Goal: Transaction & Acquisition: Purchase product/service

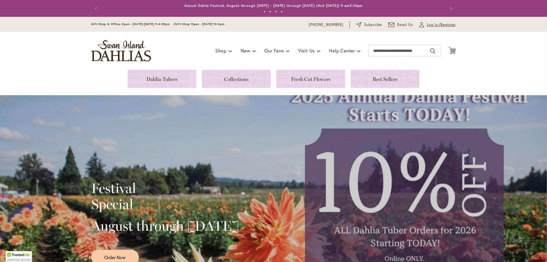
click at [438, 26] on span "Log In/Register" at bounding box center [441, 25] width 29 height 6
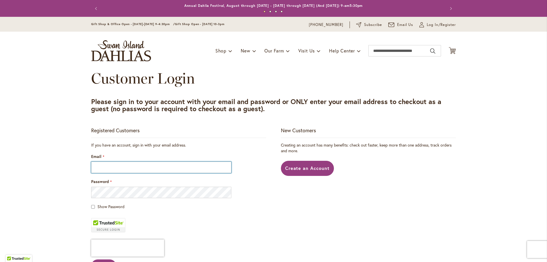
click at [142, 164] on input "Email" at bounding box center [161, 167] width 140 height 11
type input "**********"
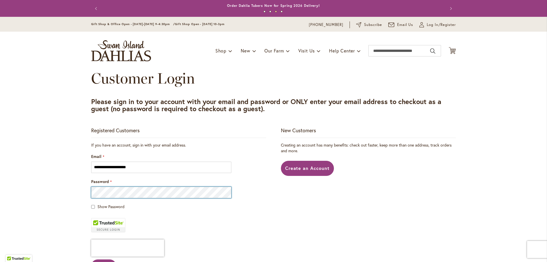
click at [91, 259] on button "Sign In" at bounding box center [103, 265] width 25 height 13
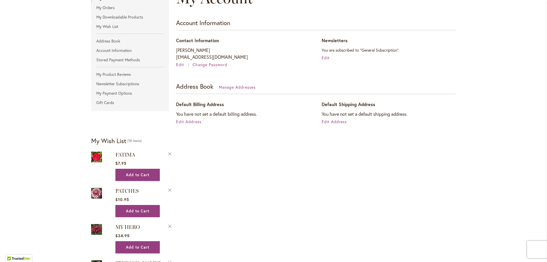
scroll to position [28, 0]
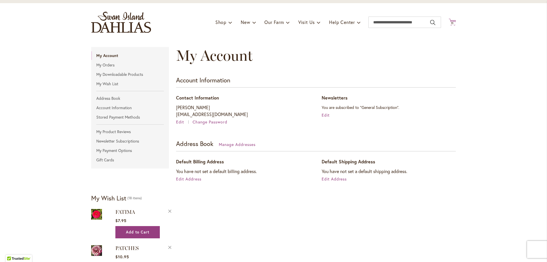
click at [450, 21] on icon at bounding box center [452, 22] width 7 height 7
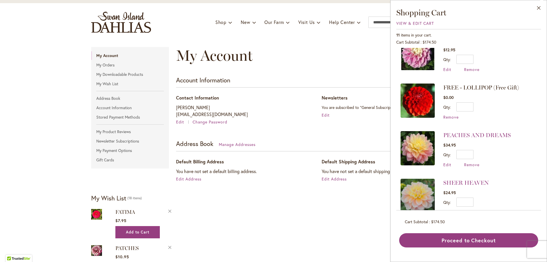
scroll to position [171, 0]
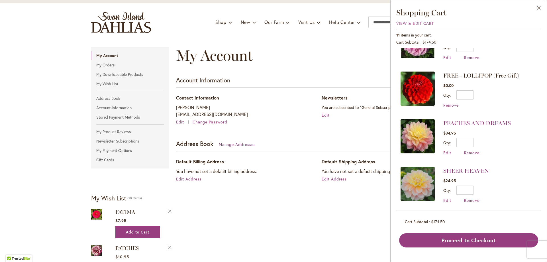
click at [415, 137] on img at bounding box center [418, 136] width 34 height 34
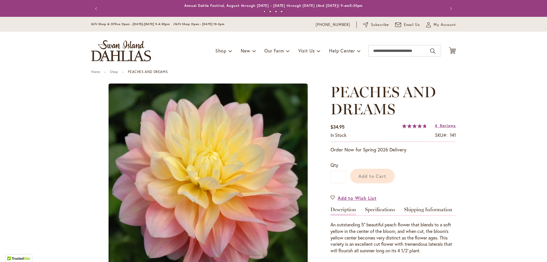
type input "********"
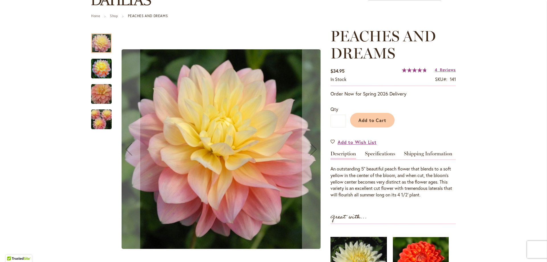
scroll to position [142, 0]
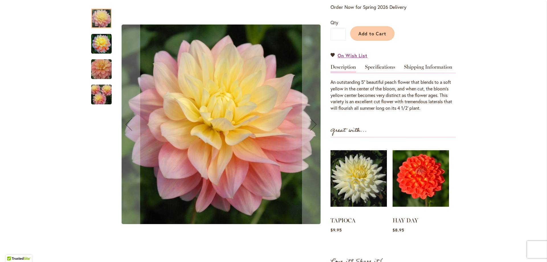
click at [93, 72] on img "PEACHES AND DREAMS" at bounding box center [101, 69] width 41 height 27
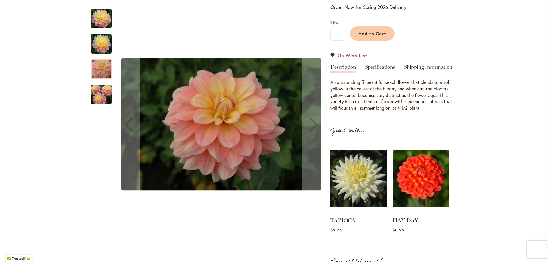
click at [101, 39] on img "PEACHES AND DREAMS" at bounding box center [101, 44] width 21 height 21
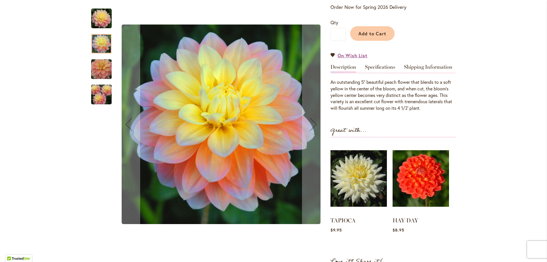
click at [98, 97] on img "PEACHES AND DREAMS" at bounding box center [101, 94] width 41 height 27
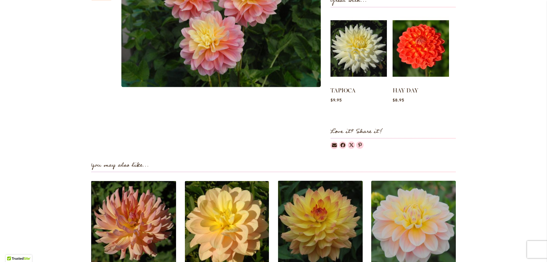
scroll to position [313, 0]
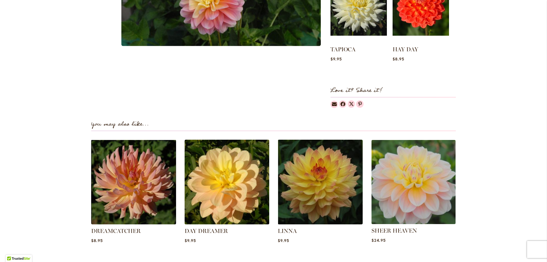
click at [418, 191] on img at bounding box center [413, 182] width 88 height 88
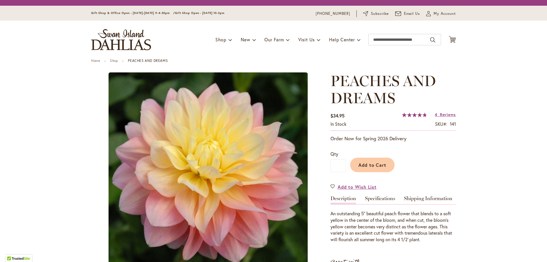
type input "********"
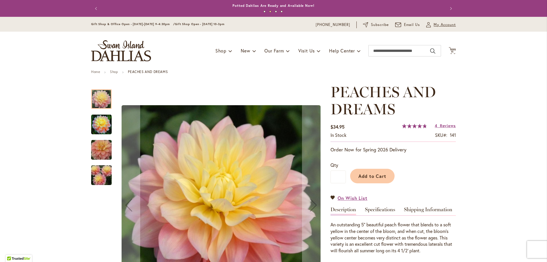
click at [438, 23] on span "My Account" at bounding box center [445, 25] width 22 height 6
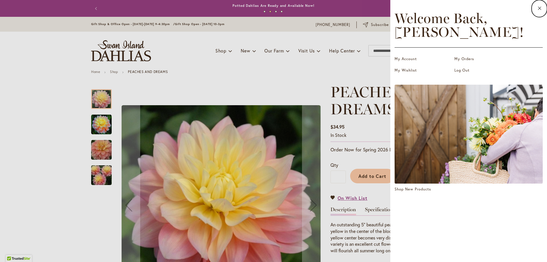
click at [390, 73] on dialog "Close Welcome Back, Jennifer ! My Account My Orders My Wishlist Log Out Shop Ne…" at bounding box center [468, 131] width 157 height 262
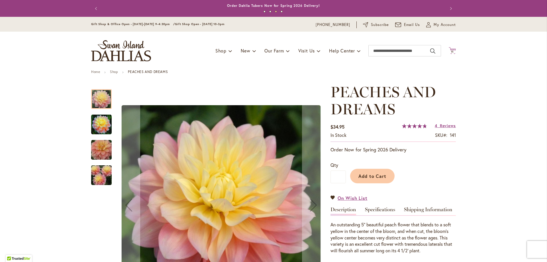
click at [453, 52] on icon "Cart .cls-1 { fill: #231f20; }" at bounding box center [452, 50] width 7 height 7
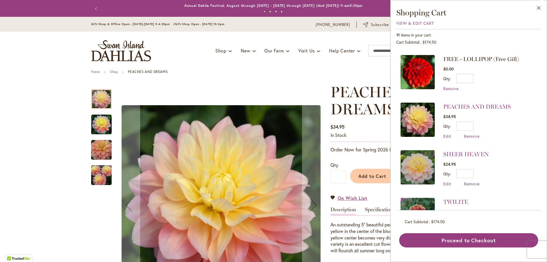
scroll to position [199, 0]
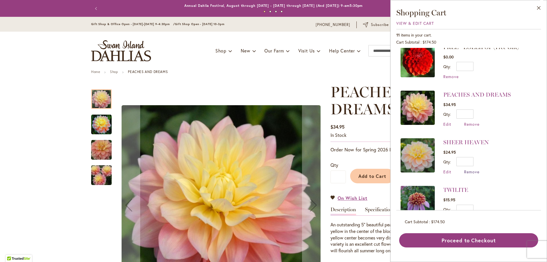
click at [473, 170] on span "Remove" at bounding box center [471, 171] width 15 height 5
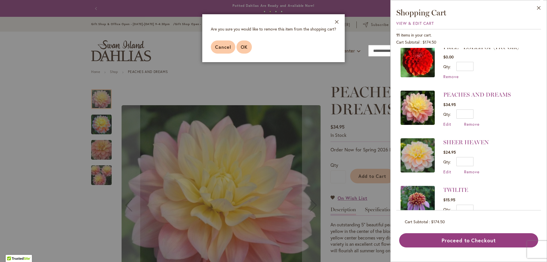
click at [246, 47] on span "OK" at bounding box center [244, 47] width 7 height 6
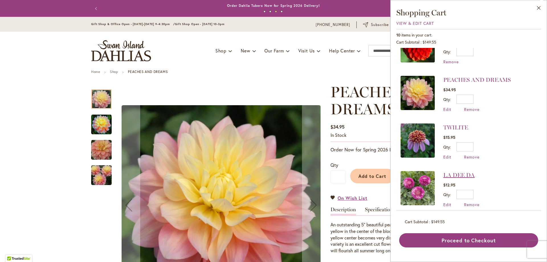
scroll to position [142, 0]
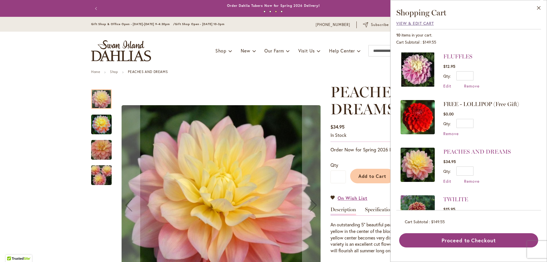
click at [409, 25] on span "View & Edit Cart" at bounding box center [415, 23] width 38 height 5
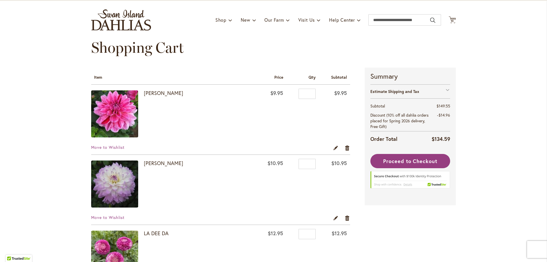
scroll to position [28, 0]
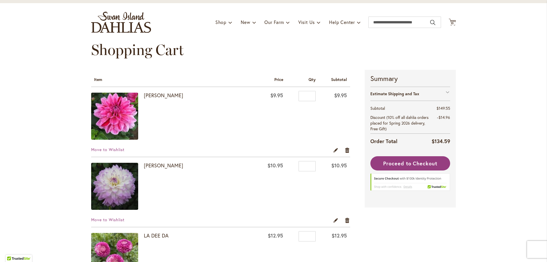
click at [124, 110] on img at bounding box center [114, 116] width 47 height 47
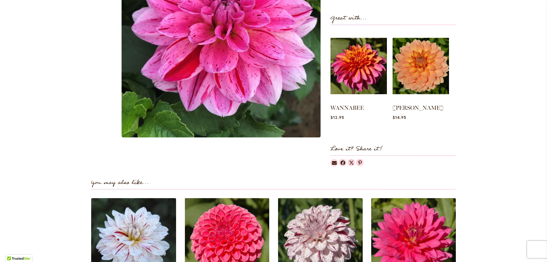
scroll to position [342, 0]
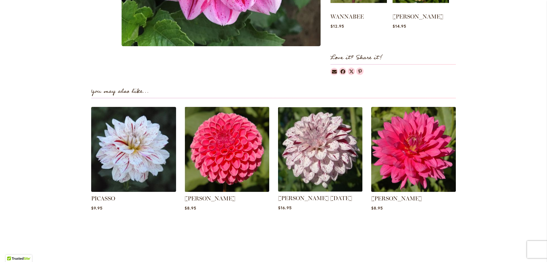
click at [330, 162] on img at bounding box center [320, 149] width 88 height 88
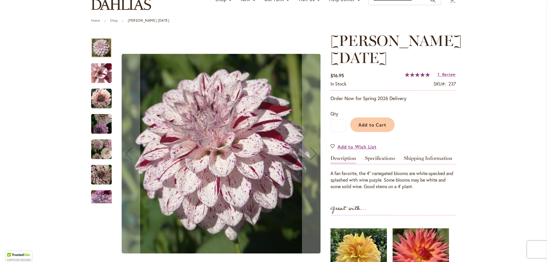
scroll to position [57, 0]
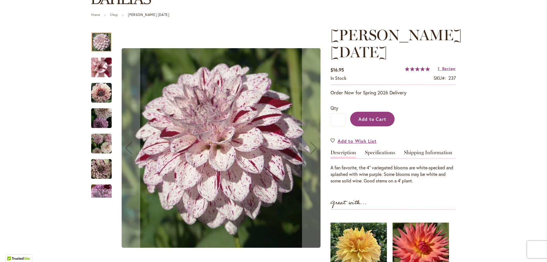
click at [375, 120] on span "Add to Cart" at bounding box center [373, 119] width 28 height 6
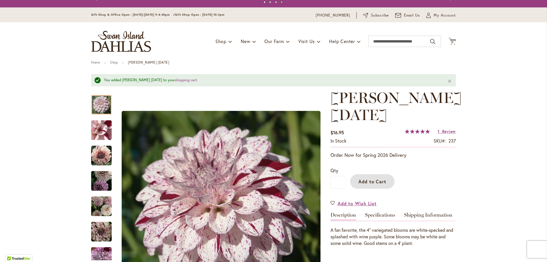
scroll to position [0, 0]
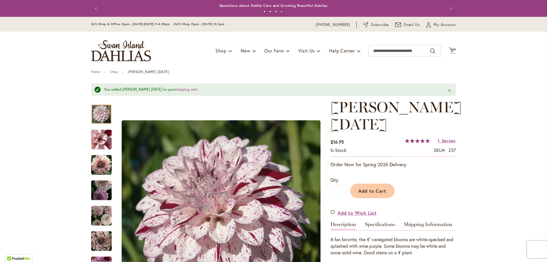
click at [445, 14] on button "Next" at bounding box center [450, 8] width 11 height 11
click at [451, 52] on span "11" at bounding box center [452, 52] width 3 height 4
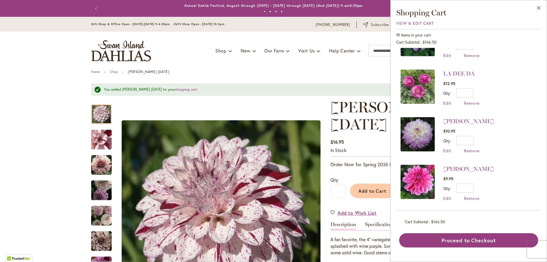
scroll to position [364, 0]
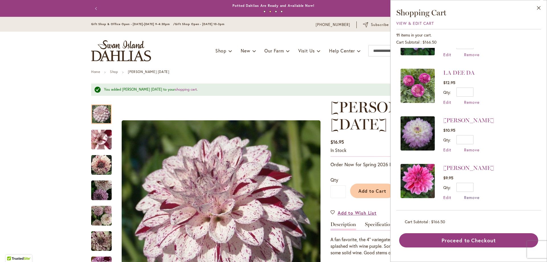
click at [467, 198] on span "Remove" at bounding box center [471, 197] width 15 height 5
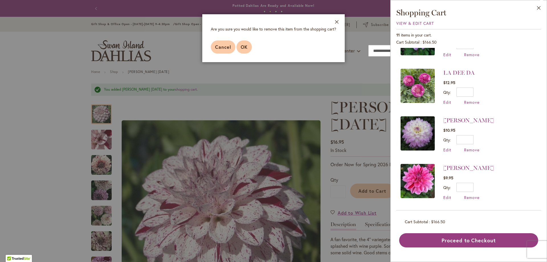
click at [247, 48] on span "OK" at bounding box center [244, 47] width 7 height 6
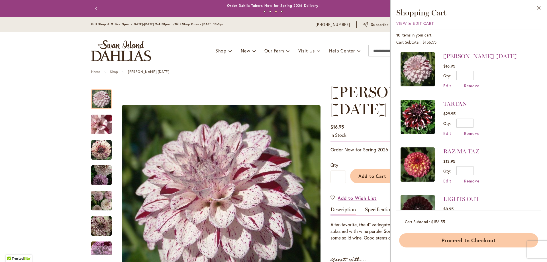
click at [472, 241] on button "Proceed to Checkout" at bounding box center [468, 240] width 139 height 14
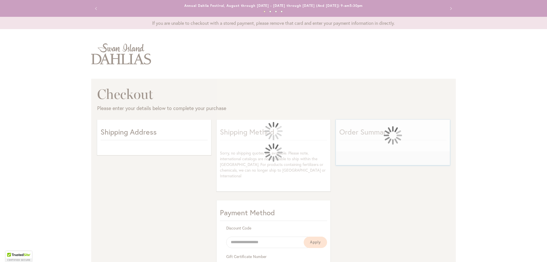
select select "**"
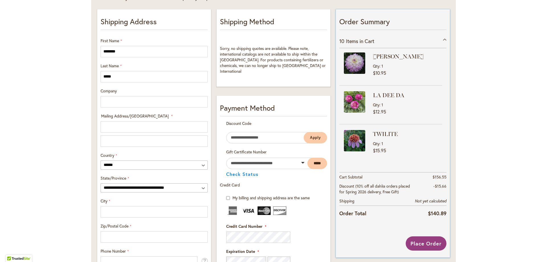
scroll to position [28, 0]
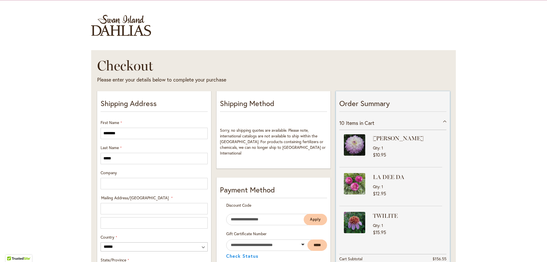
click at [363, 123] on span "Items in Cart" at bounding box center [360, 122] width 28 height 7
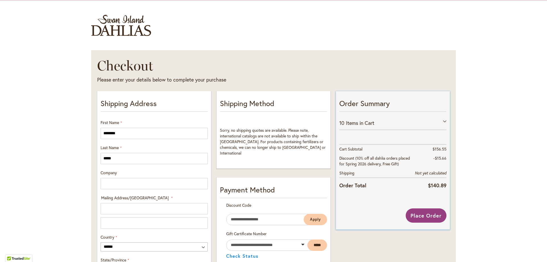
click at [363, 123] on span "Items in Cart" at bounding box center [360, 122] width 28 height 7
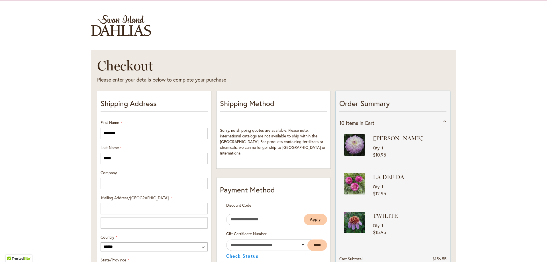
click at [363, 98] on p "Order Summary" at bounding box center [392, 105] width 107 height 14
click at [349, 111] on p "Order Summary" at bounding box center [392, 105] width 107 height 14
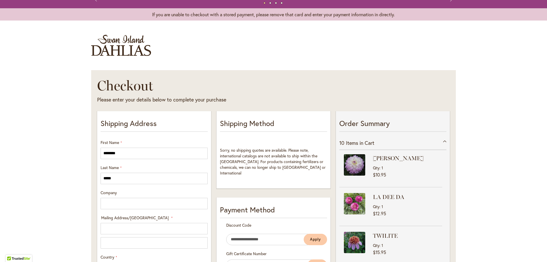
scroll to position [0, 0]
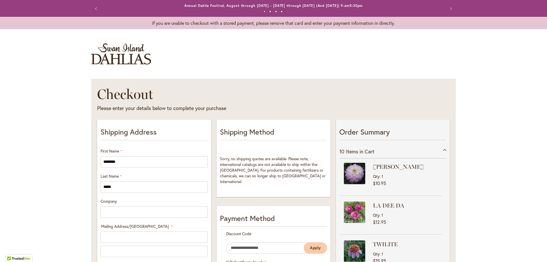
click at [113, 62] on img "store logo" at bounding box center [121, 53] width 60 height 21
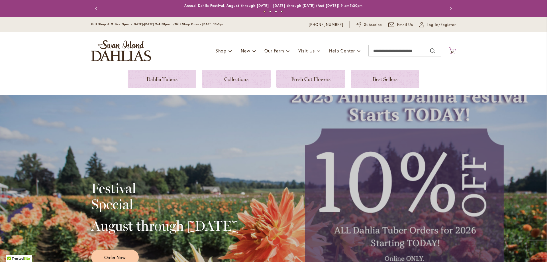
click at [452, 53] on span "10" at bounding box center [452, 52] width 3 height 4
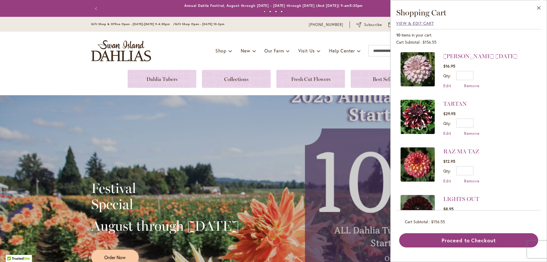
click at [423, 24] on span "View & Edit Cart" at bounding box center [415, 23] width 38 height 5
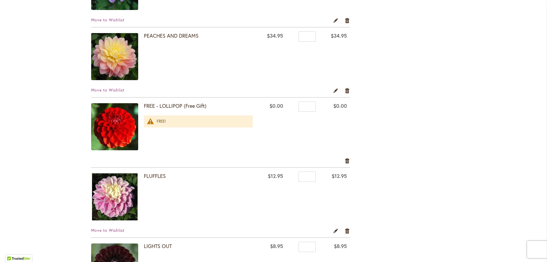
scroll to position [285, 0]
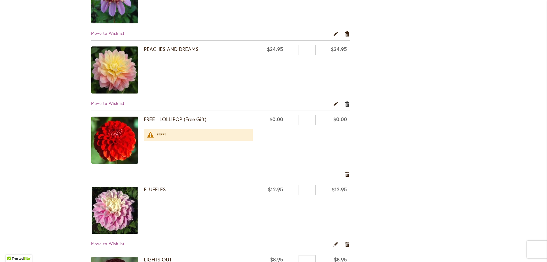
click at [345, 103] on link "Remove item" at bounding box center [347, 104] width 5 height 6
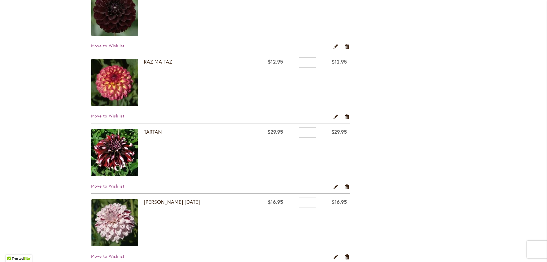
scroll to position [484, 0]
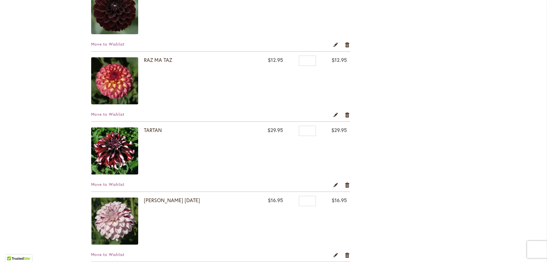
click at [126, 169] on img at bounding box center [114, 150] width 47 height 47
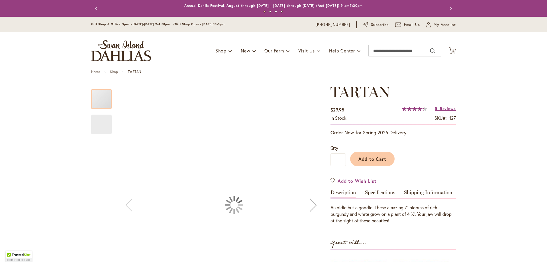
type input "********"
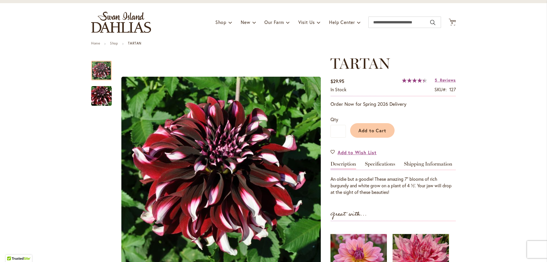
scroll to position [57, 0]
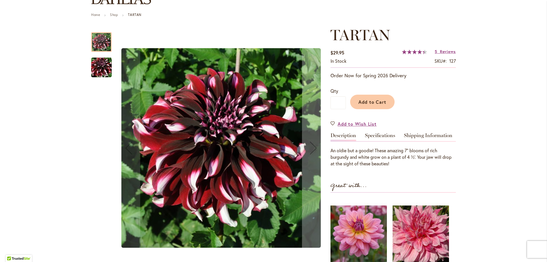
click at [95, 61] on img "Tartan" at bounding box center [101, 67] width 41 height 27
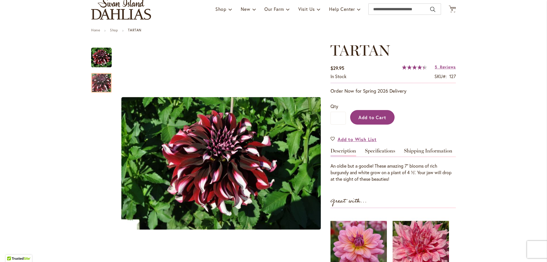
scroll to position [0, 0]
